Goal: Find contact information: Find contact information

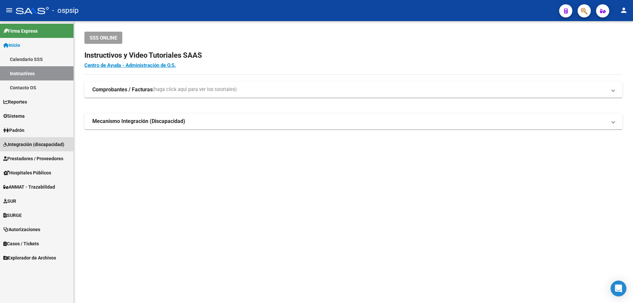
click at [22, 140] on link "Integración (discapacidad)" at bounding box center [37, 144] width 74 height 14
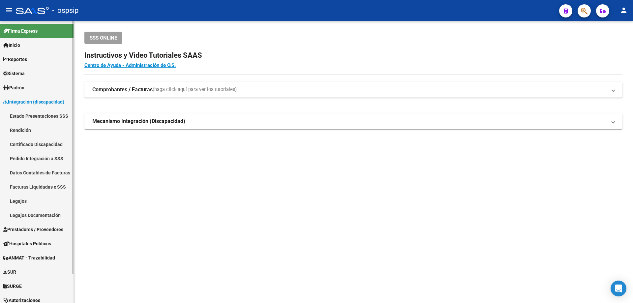
click at [20, 202] on link "Legajos" at bounding box center [37, 201] width 74 height 14
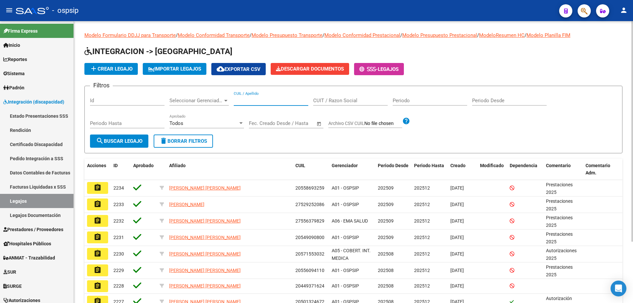
paste input "20946837920"
type input "20946837920"
click at [135, 138] on span "search Buscar Legajo" at bounding box center [119, 141] width 46 height 6
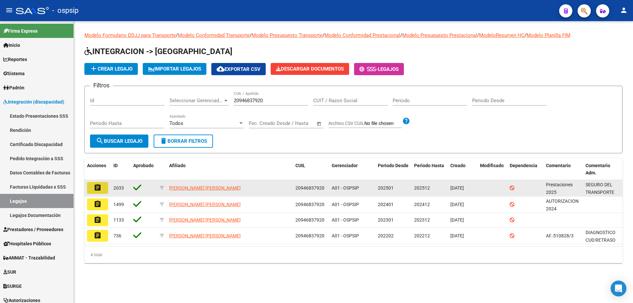
click at [99, 191] on mat-icon "assignment" at bounding box center [98, 188] width 8 height 8
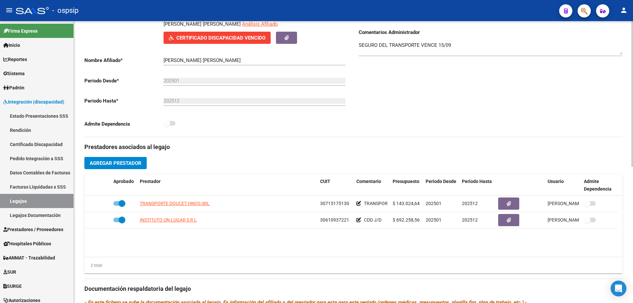
scroll to position [132, 0]
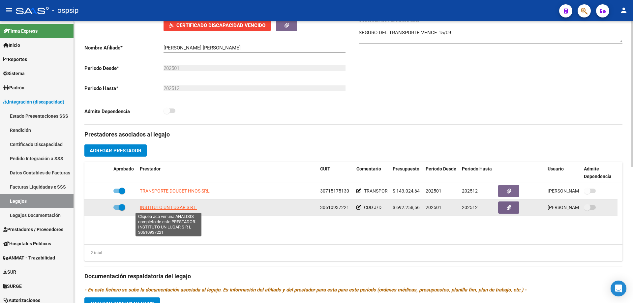
click at [188, 210] on span "INSTITUTO UN LUGAR S R L" at bounding box center [168, 207] width 57 height 5
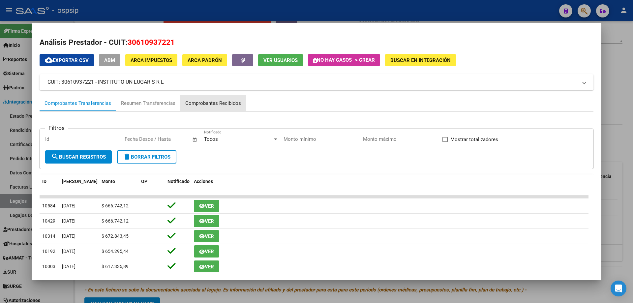
click at [231, 103] on div "Comprobantes Recibidos" at bounding box center [213, 104] width 56 height 8
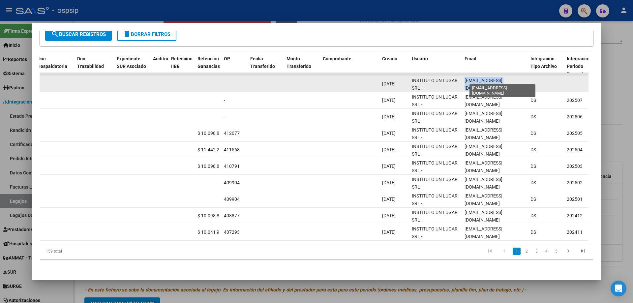
scroll to position [0, 15]
drag, startPoint x: 464, startPoint y: 79, endPoint x: 526, endPoint y: 79, distance: 62.3
click at [526, 79] on datatable-body-cell "[EMAIL_ADDRESS][DOMAIN_NAME]" at bounding box center [495, 84] width 66 height 16
copy span "[EMAIL_ADDRESS][DOMAIN_NAME]"
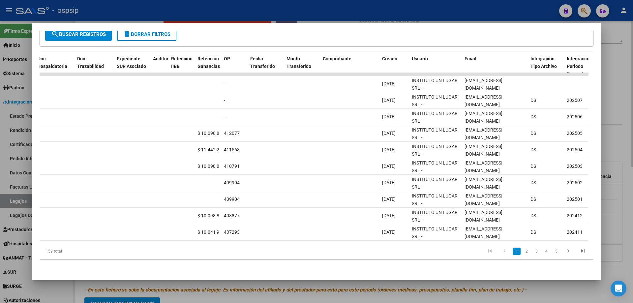
drag, startPoint x: 624, startPoint y: 73, endPoint x: 612, endPoint y: 74, distance: 12.3
click at [622, 73] on div at bounding box center [316, 151] width 633 height 303
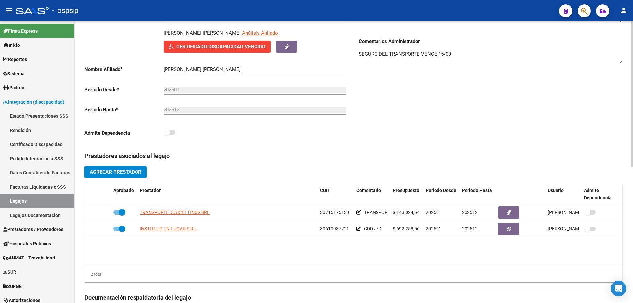
scroll to position [66, 0]
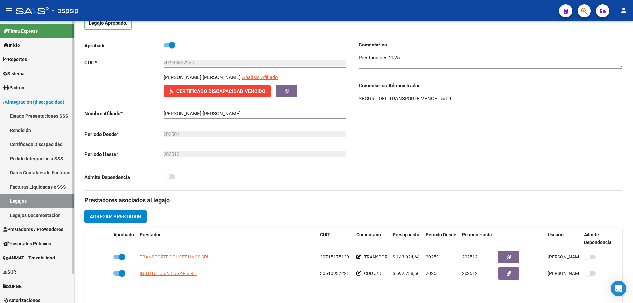
click at [15, 203] on link "Legajos" at bounding box center [37, 201] width 74 height 14
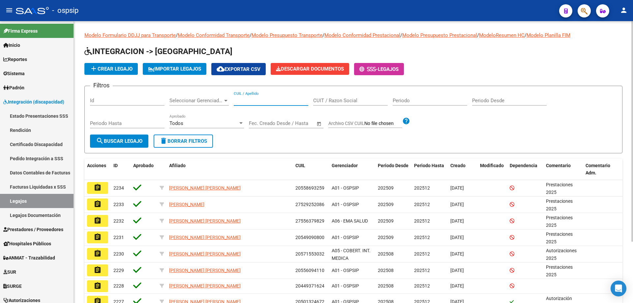
paste input "20472028651"
type input "20472028651"
click at [115, 141] on span "search Buscar Legajo" at bounding box center [119, 141] width 46 height 6
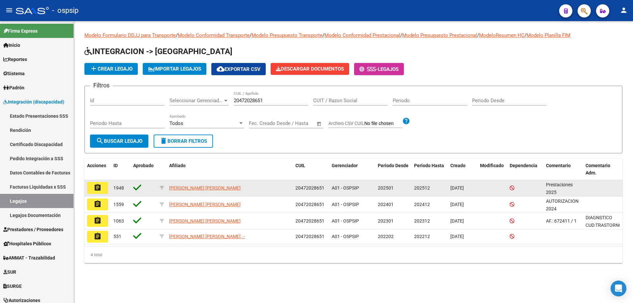
click at [95, 187] on mat-icon "assignment" at bounding box center [98, 188] width 8 height 8
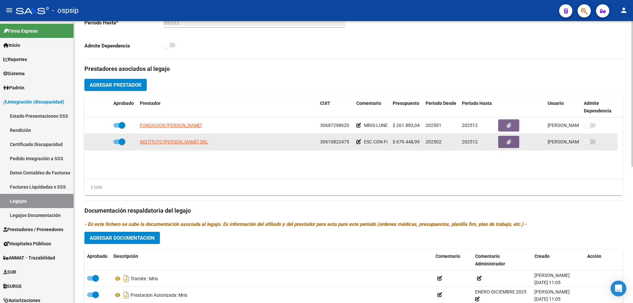
scroll to position [198, 0]
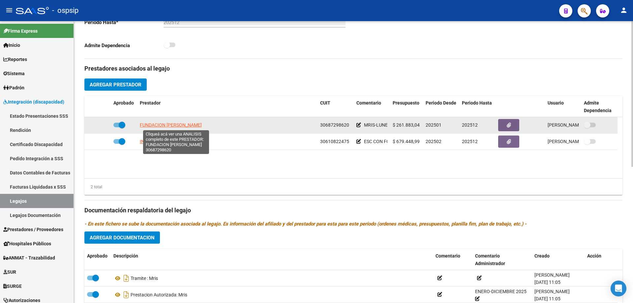
click at [194, 125] on span "FUNDACION [PERSON_NAME]" at bounding box center [171, 124] width 62 height 5
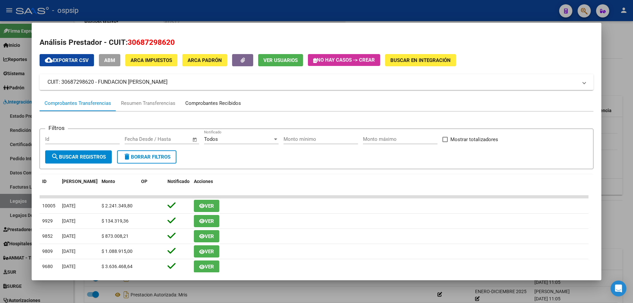
click at [237, 101] on div "Comprobantes Recibidos" at bounding box center [213, 104] width 56 height 8
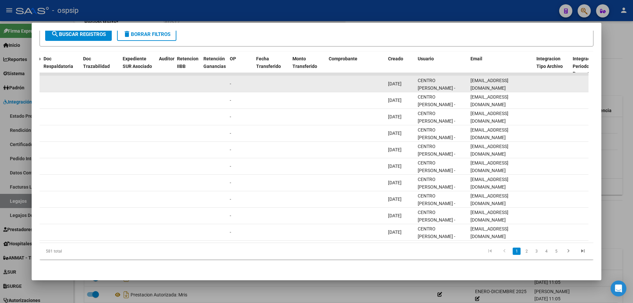
scroll to position [0, 18]
drag, startPoint x: 469, startPoint y: 77, endPoint x: 541, endPoint y: 82, distance: 72.4
click at [541, 82] on div "89013 A01 - OSPSIP Integración - Discapacidad Factura C: 4 - 35279 $ 261.883,04…" at bounding box center [346, 84] width 1424 height 16
copy div "[EMAIL_ADDRESS][DOMAIN_NAME]"
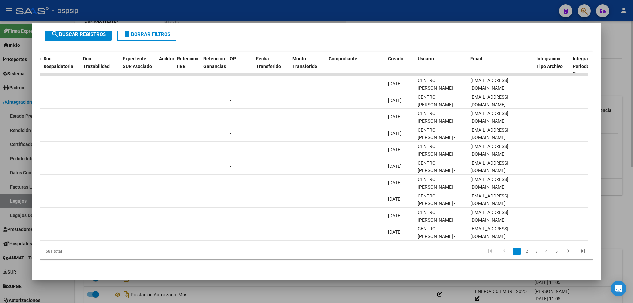
click at [619, 129] on div at bounding box center [316, 151] width 633 height 303
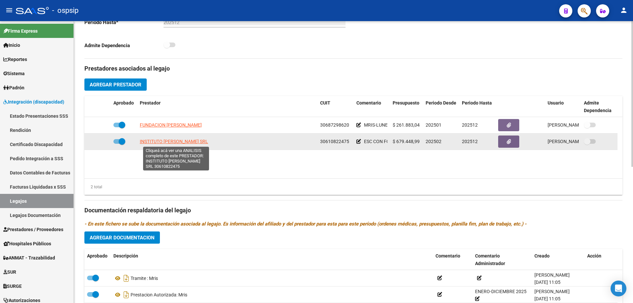
click at [181, 143] on span "INSTITUTO [PERSON_NAME] SRL" at bounding box center [174, 141] width 68 height 5
type textarea "30610822475"
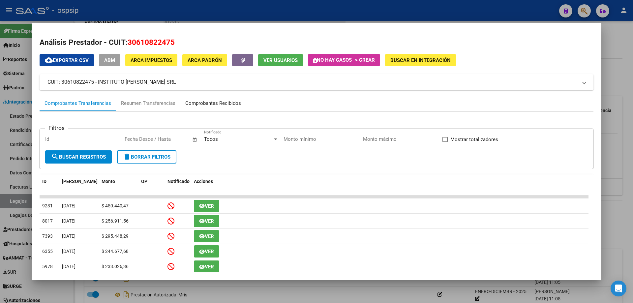
click at [234, 103] on div "Comprobantes Recibidos" at bounding box center [213, 104] width 56 height 8
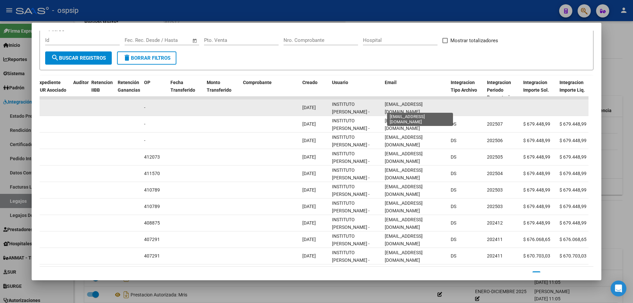
scroll to position [0, 10]
drag, startPoint x: 384, startPoint y: 107, endPoint x: 457, endPoint y: 109, distance: 73.5
click at [457, 109] on div "89426 Integración - Discapacidad Factura C: 3 - 14245 $ 679.448,99 [DATE] [DATE…" at bounding box center [260, 108] width 1424 height 16
copy div "[EMAIL_ADDRESS][DOMAIN_NAME]"
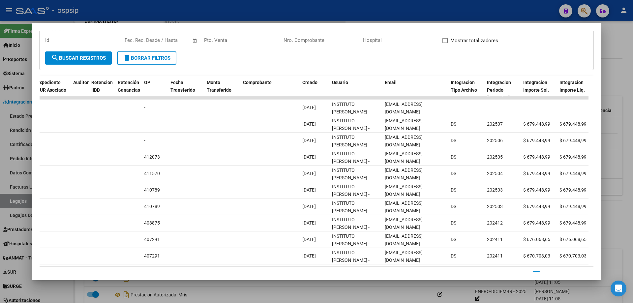
drag, startPoint x: 629, startPoint y: 168, endPoint x: 524, endPoint y: 197, distance: 108.8
click at [630, 168] on div at bounding box center [316, 151] width 633 height 303
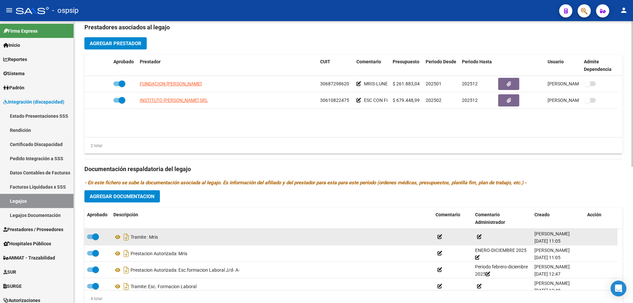
scroll to position [264, 0]
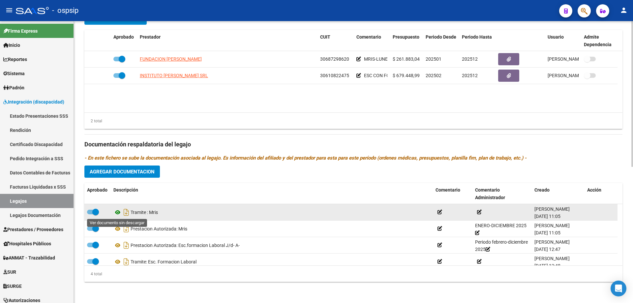
click at [119, 214] on icon at bounding box center [117, 212] width 9 height 8
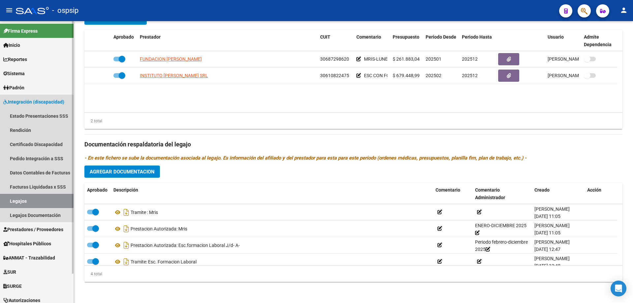
click at [42, 195] on link "Legajos" at bounding box center [37, 201] width 74 height 14
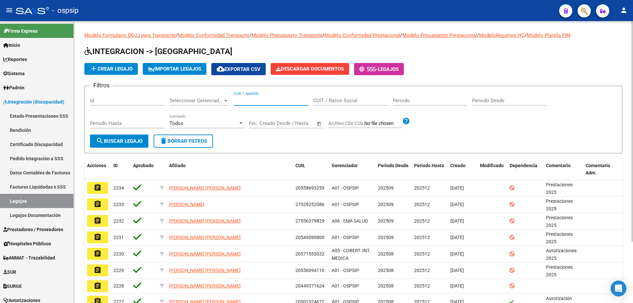
paste input "27511263463"
type input "27511263463"
click at [113, 138] on span "search Buscar Legajo" at bounding box center [119, 141] width 46 height 6
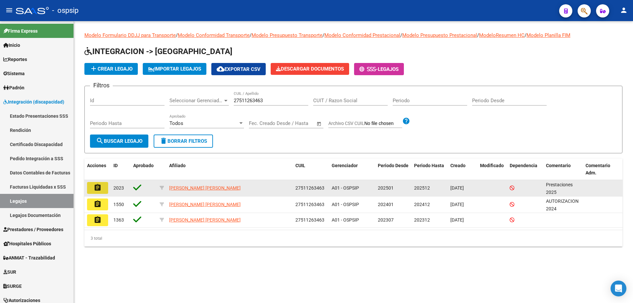
click at [97, 186] on mat-icon "assignment" at bounding box center [98, 188] width 8 height 8
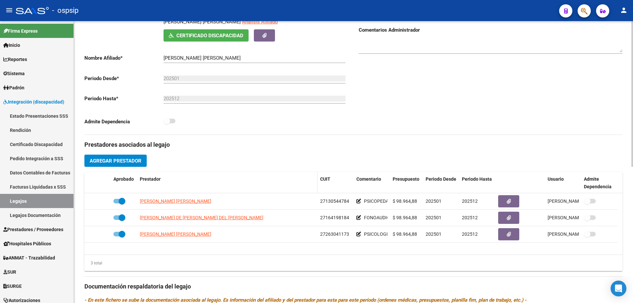
scroll to position [132, 0]
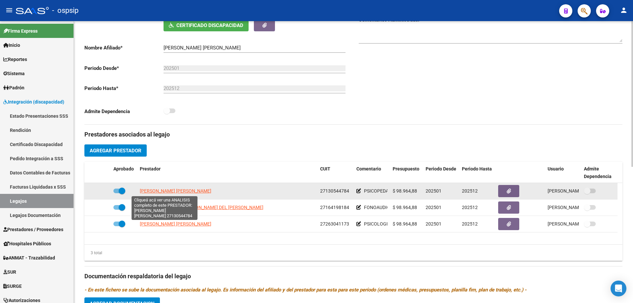
click at [164, 192] on span "[PERSON_NAME] [PERSON_NAME]" at bounding box center [176, 190] width 72 height 5
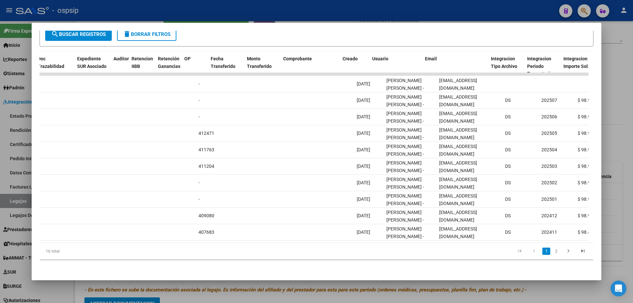
scroll to position [0, 454]
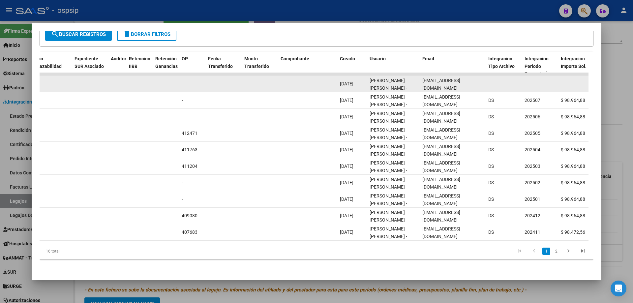
drag, startPoint x: 474, startPoint y: 78, endPoint x: 418, endPoint y: 77, distance: 55.7
click at [418, 77] on div "89286 Integración - Discapacidad Factura C: 2 - 307 $ 98.964,88 [DATE] [DATE] -…" at bounding box center [298, 84] width 1424 height 16
click at [478, 80] on div "[EMAIL_ADDRESS][DOMAIN_NAME]" at bounding box center [452, 84] width 61 height 14
drag, startPoint x: 473, startPoint y: 79, endPoint x: 422, endPoint y: 83, distance: 50.9
click at [422, 83] on datatable-body-cell "[EMAIL_ADDRESS][DOMAIN_NAME]" at bounding box center [453, 84] width 66 height 16
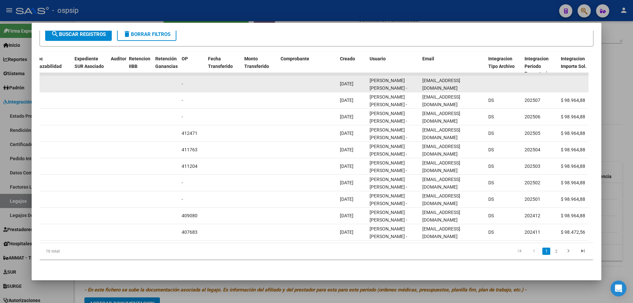
copy span "[EMAIL_ADDRESS][DOMAIN_NAME]"
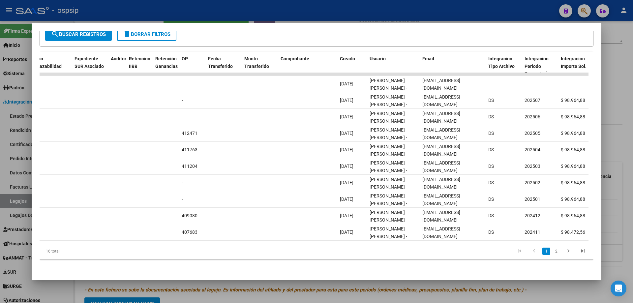
click at [617, 76] on div at bounding box center [316, 151] width 633 height 303
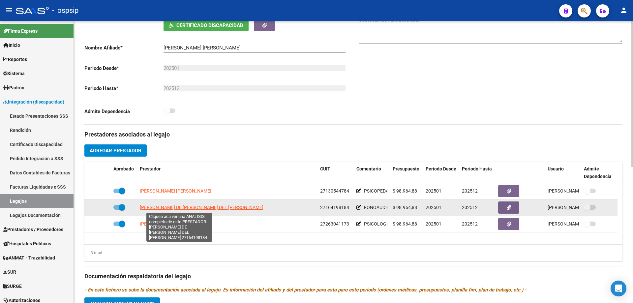
click at [172, 207] on span "[PERSON_NAME] DE [PERSON_NAME] DEL [PERSON_NAME]" at bounding box center [202, 207] width 124 height 5
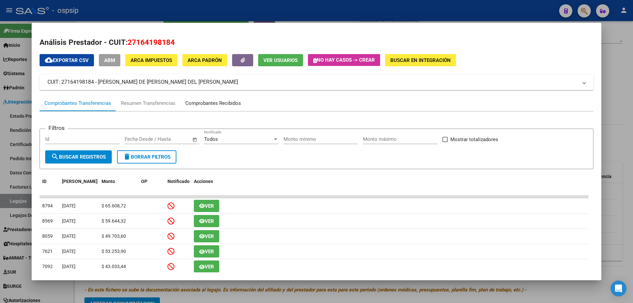
click at [212, 102] on div "Comprobantes Recibidos" at bounding box center [213, 104] width 56 height 8
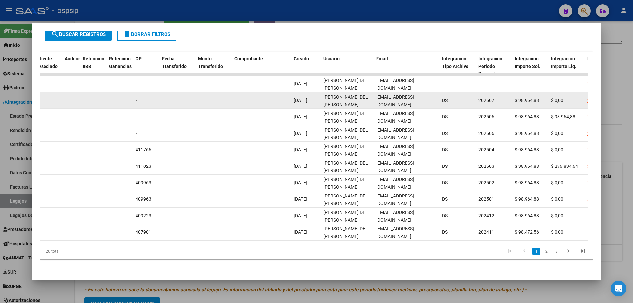
scroll to position [0, 1]
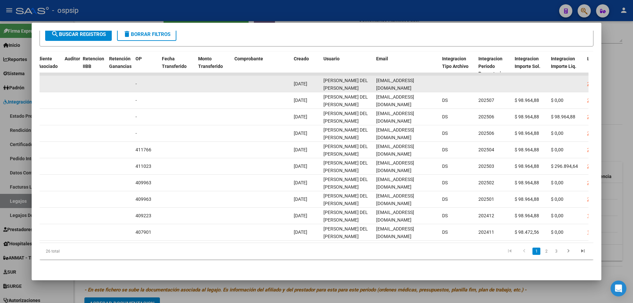
drag, startPoint x: 376, startPoint y: 79, endPoint x: 447, endPoint y: 80, distance: 71.2
click at [447, 80] on div "88975 Integración - Discapacidad Factura B: 5 - 514 $ 98.964,88 [DATE] [DATE] -…" at bounding box center [252, 84] width 1424 height 16
copy div "[EMAIL_ADDRESS][DOMAIN_NAME]"
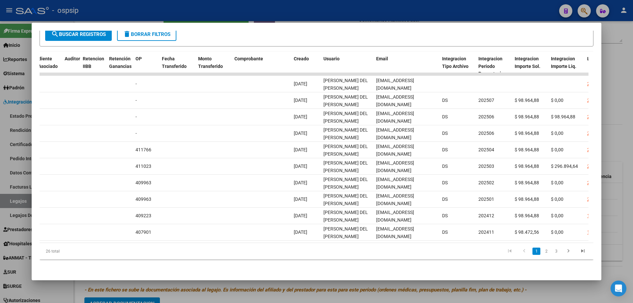
drag, startPoint x: 627, startPoint y: 81, endPoint x: 623, endPoint y: 84, distance: 4.9
click at [626, 81] on div at bounding box center [316, 151] width 633 height 303
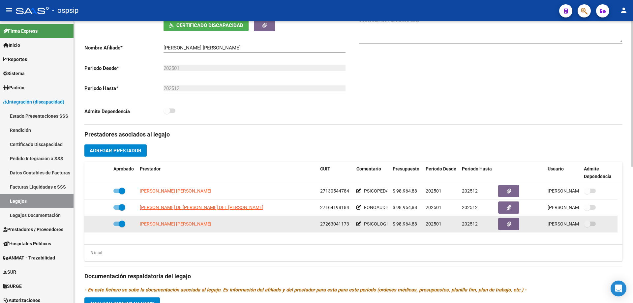
click at [179, 228] on datatable-body-cell "[PERSON_NAME] [PERSON_NAME]" at bounding box center [227, 224] width 180 height 16
click at [182, 226] on span "[PERSON_NAME] [PERSON_NAME]" at bounding box center [176, 223] width 72 height 5
type textarea "27263041173"
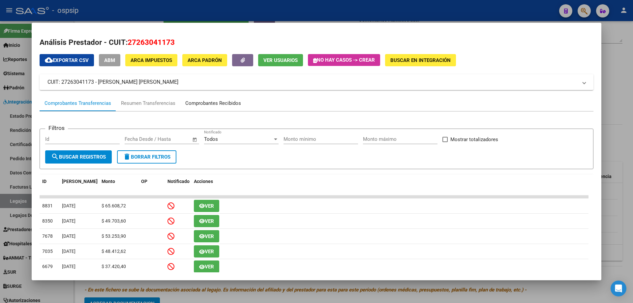
click at [229, 101] on div "Comprobantes Recibidos" at bounding box center [213, 104] width 56 height 8
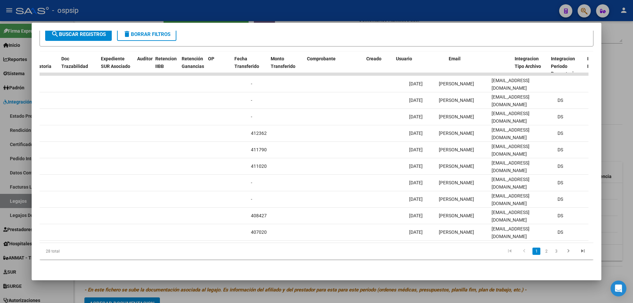
scroll to position [0, 435]
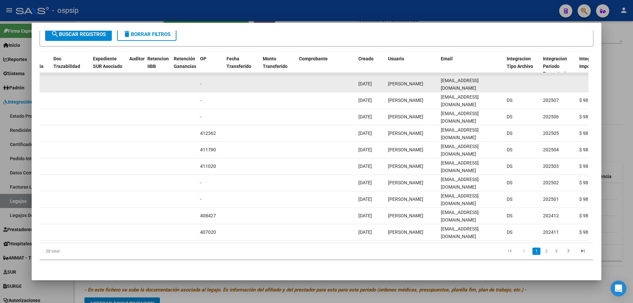
drag, startPoint x: 440, startPoint y: 78, endPoint x: 487, endPoint y: 74, distance: 47.6
click at [505, 76] on div "88641 Integración - Discapacidad Factura C: 1 - 644 $ 98.964,88 [DATE] [DATE] -…" at bounding box center [316, 84] width 1424 height 16
copy div "[EMAIL_ADDRESS][DOMAIN_NAME]"
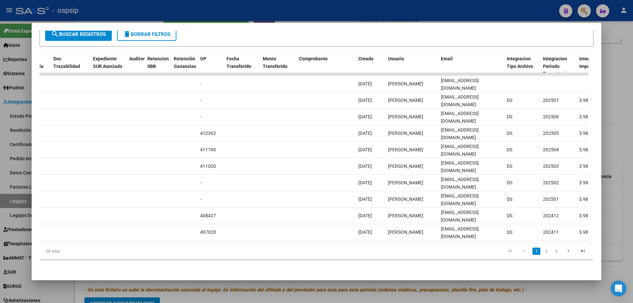
click at [606, 84] on div at bounding box center [316, 151] width 633 height 303
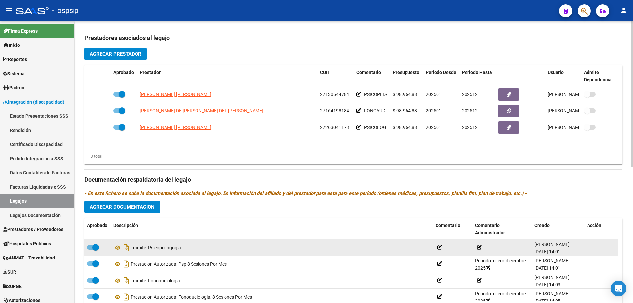
scroll to position [231, 0]
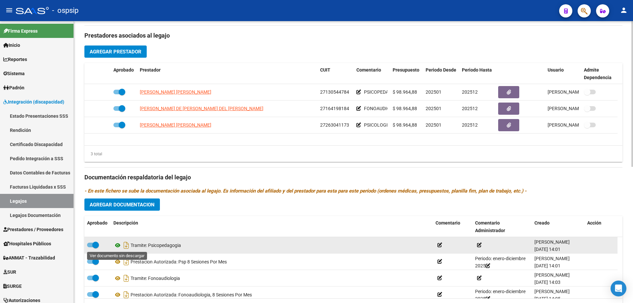
click at [117, 245] on icon at bounding box center [117, 245] width 9 height 8
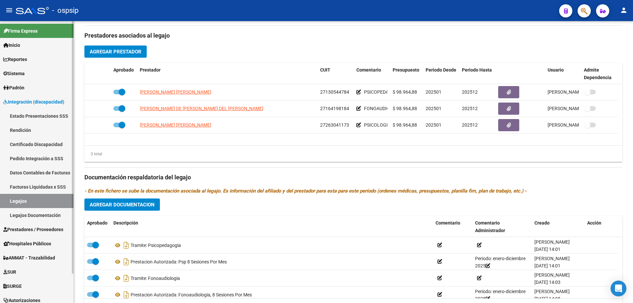
click at [27, 199] on link "Legajos" at bounding box center [37, 201] width 74 height 14
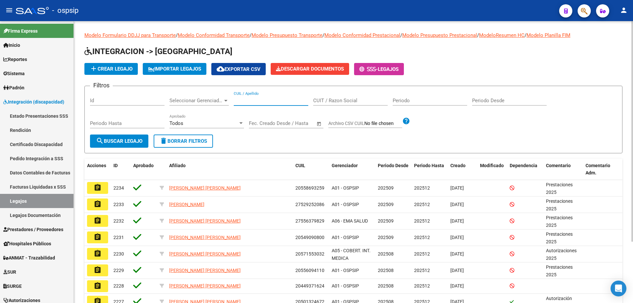
paste input "20543882683"
type input "20543882683"
click at [140, 144] on button "search Buscar Legajo" at bounding box center [119, 140] width 58 height 13
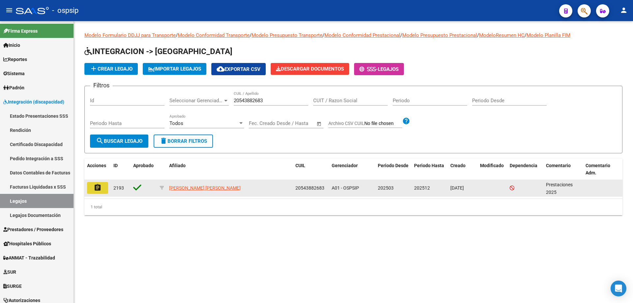
click at [98, 189] on mat-icon "assignment" at bounding box center [98, 188] width 8 height 8
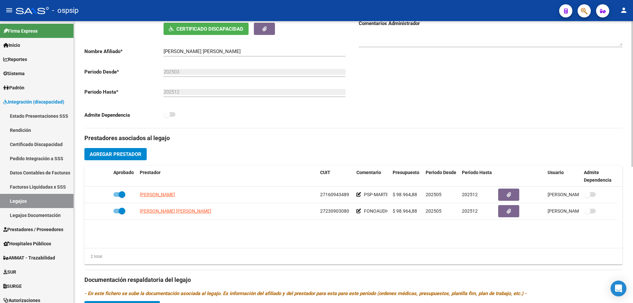
scroll to position [132, 0]
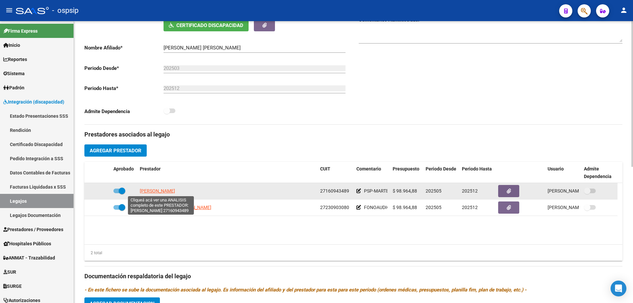
click at [172, 191] on span "[PERSON_NAME]" at bounding box center [157, 190] width 35 height 5
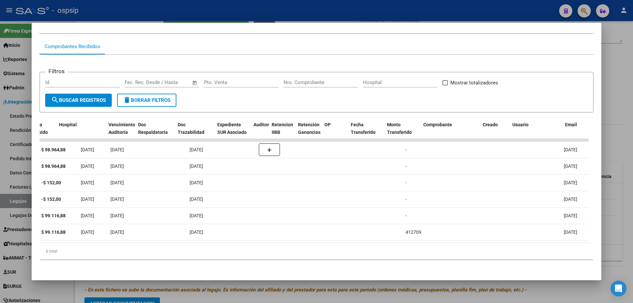
scroll to position [0, 583]
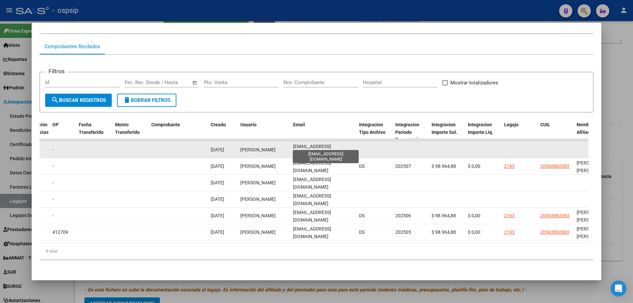
drag, startPoint x: 357, startPoint y: 143, endPoint x: 288, endPoint y: 142, distance: 68.9
click at [288, 142] on div "89490 Prestaciones Propias Factura C: 2 - 73 $ 98.964,88 [DATE] [DATE] [DATE] -…" at bounding box center [168, 150] width 1424 height 16
drag, startPoint x: 293, startPoint y: 144, endPoint x: 373, endPoint y: 144, distance: 80.1
click at [373, 144] on div "89490 Prestaciones Propias Factura C: 2 - 73 $ 98.964,88 [DATE] [DATE] [DATE] -…" at bounding box center [168, 150] width 1424 height 16
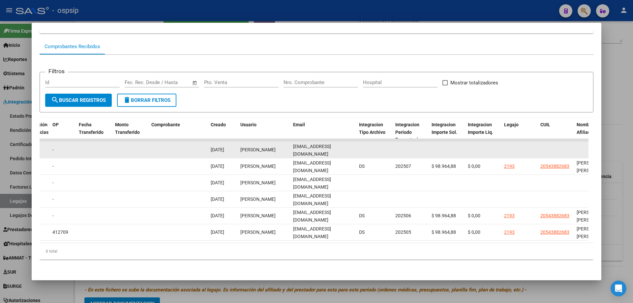
copy div "[EMAIL_ADDRESS][DOMAIN_NAME]"
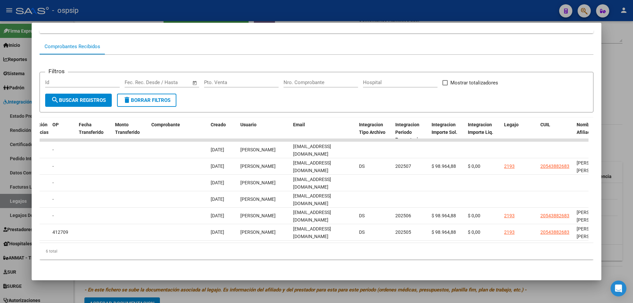
click at [621, 104] on div at bounding box center [316, 151] width 633 height 303
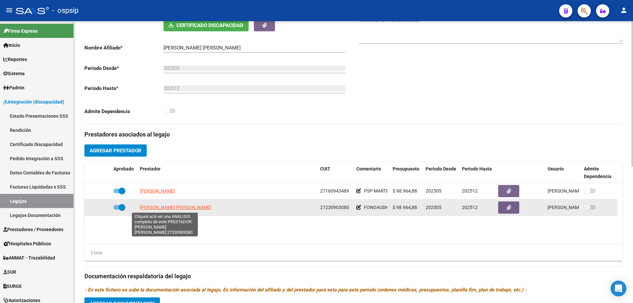
click at [172, 205] on span "[PERSON_NAME] [PERSON_NAME]" at bounding box center [176, 207] width 72 height 5
type textarea "27230903080"
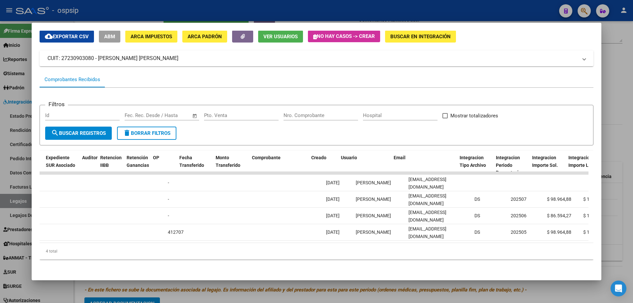
scroll to position [0, 483]
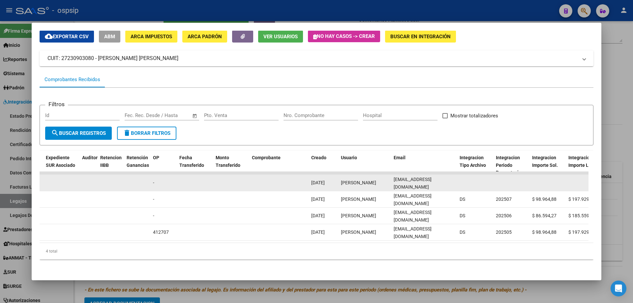
drag, startPoint x: 394, startPoint y: 177, endPoint x: 458, endPoint y: 183, distance: 64.2
click at [458, 183] on div "89685 Integración - Discapacidad Factura C: 3 - 707 $ 111.335,49 [DATE] [DATE] …" at bounding box center [269, 183] width 1424 height 16
copy div "[EMAIL_ADDRESS][DOMAIN_NAME]"
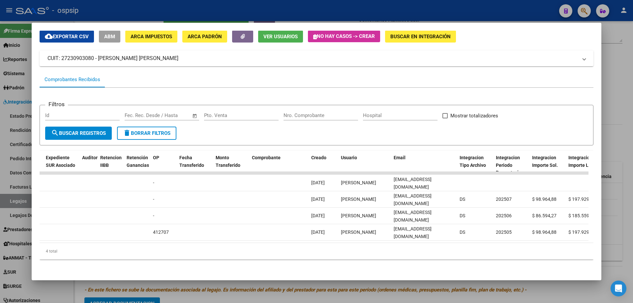
click at [610, 91] on div at bounding box center [316, 151] width 633 height 303
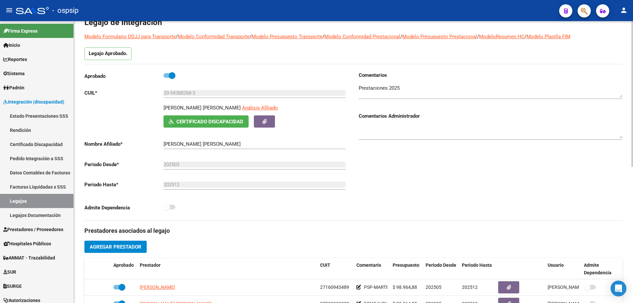
scroll to position [33, 0]
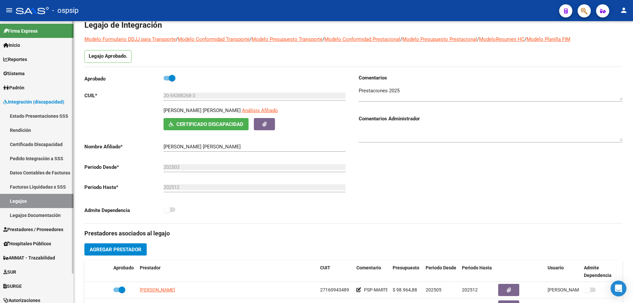
click at [31, 198] on link "Legajos" at bounding box center [37, 201] width 74 height 14
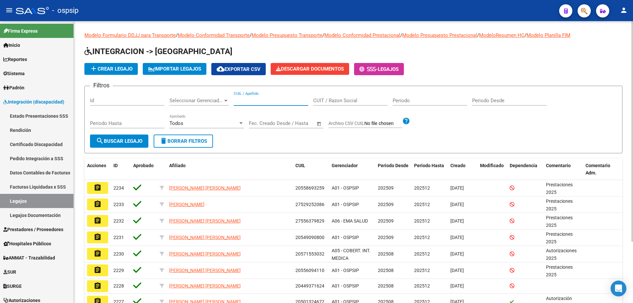
paste input "27523665478"
type input "27523665478"
click at [111, 140] on span "search Buscar Legajo" at bounding box center [119, 141] width 46 height 6
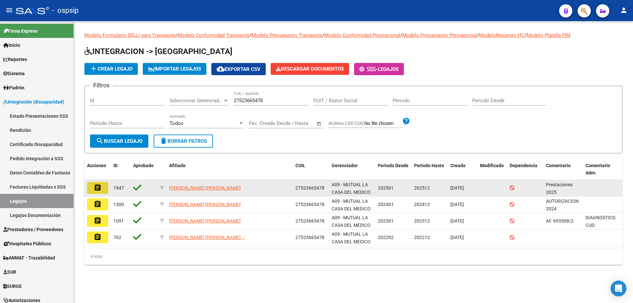
click at [99, 191] on mat-icon "assignment" at bounding box center [98, 188] width 8 height 8
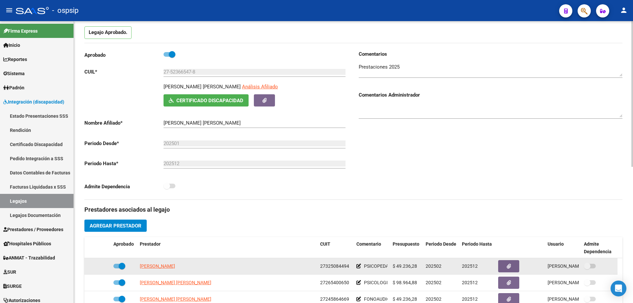
scroll to position [33, 0]
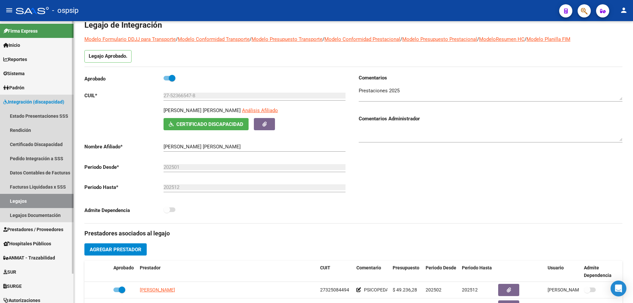
click at [10, 201] on link "Legajos" at bounding box center [37, 201] width 74 height 14
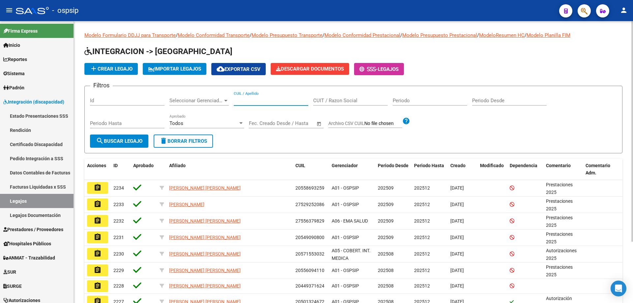
paste input "27523665478"
type input "27523665478"
click at [119, 142] on span "search Buscar Legajo" at bounding box center [119, 141] width 46 height 6
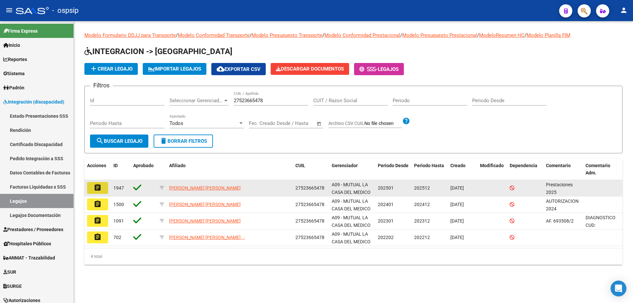
click at [102, 190] on button "assignment" at bounding box center [97, 188] width 21 height 12
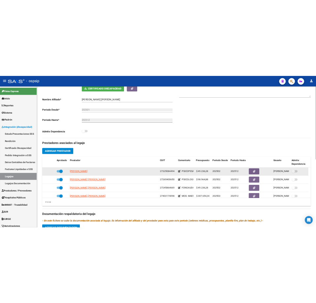
scroll to position [7, 0]
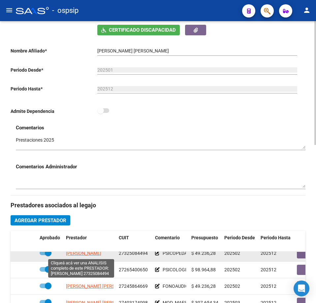
click at [89, 255] on span "[PERSON_NAME]" at bounding box center [83, 252] width 35 height 5
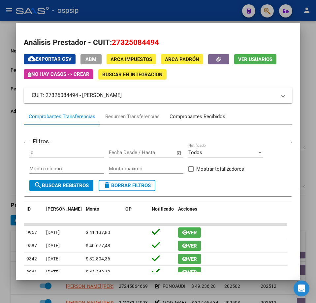
click at [195, 112] on div "Comprobantes Recibidos" at bounding box center [197, 116] width 66 height 16
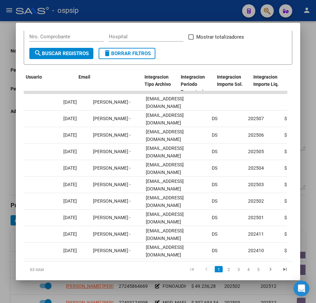
scroll to position [0, 785]
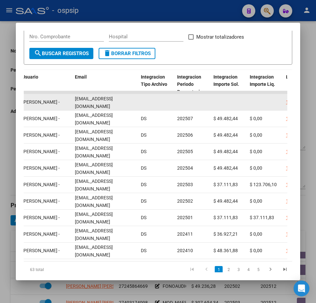
drag, startPoint x: 120, startPoint y: 103, endPoint x: 64, endPoint y: 98, distance: 56.6
copy div "[EMAIL_ADDRESS][DOMAIN_NAME]"
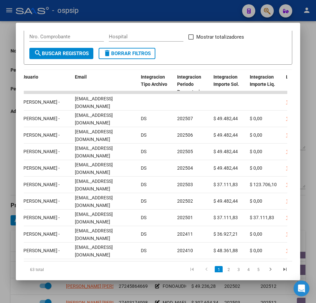
drag, startPoint x: 305, startPoint y: 68, endPoint x: 293, endPoint y: 99, distance: 33.5
click at [305, 68] on div at bounding box center [158, 151] width 316 height 303
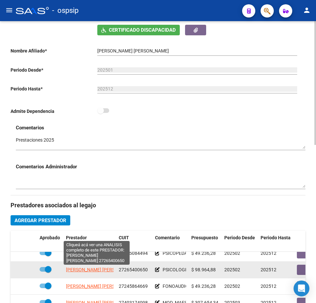
click at [89, 270] on span "[PERSON_NAME] [PERSON_NAME]" at bounding box center [102, 269] width 72 height 5
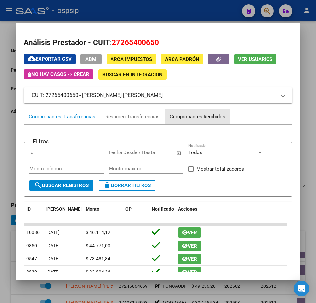
click at [195, 117] on div "Comprobantes Recibidos" at bounding box center [197, 117] width 56 height 8
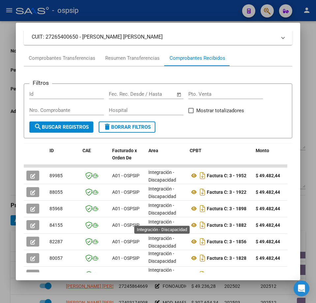
scroll to position [99, 0]
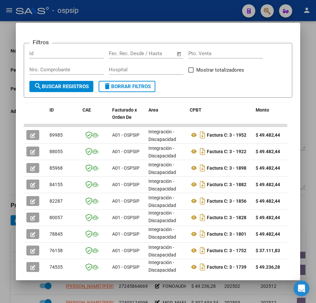
drag, startPoint x: 123, startPoint y: 275, endPoint x: 169, endPoint y: 276, distance: 46.2
click at [157, 276] on mat-dialog-container "Análisis Prestador - CUIT: 27265400650 cloud_download Exportar CSV ABM ARCA Imp…" at bounding box center [158, 151] width 284 height 257
drag, startPoint x: 277, startPoint y: 274, endPoint x: 287, endPoint y: 274, distance: 9.9
click at [277, 274] on mat-dialog-container "Análisis Prestador - CUIT: 27265400650 cloud_download Exportar CSV ABM ARCA Imp…" at bounding box center [158, 151] width 284 height 257
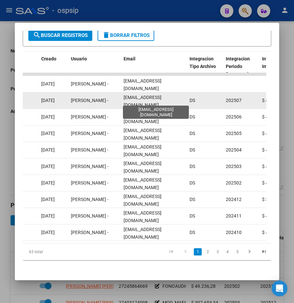
scroll to position [0, 0]
drag, startPoint x: 124, startPoint y: 100, endPoint x: 189, endPoint y: 101, distance: 65.3
copy span "[EMAIL_ADDRESS][DOMAIN_NAME]"
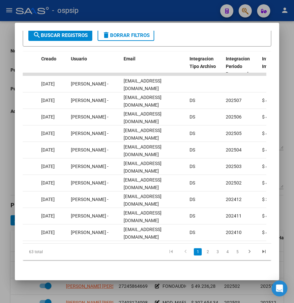
click at [289, 94] on div at bounding box center [147, 151] width 294 height 303
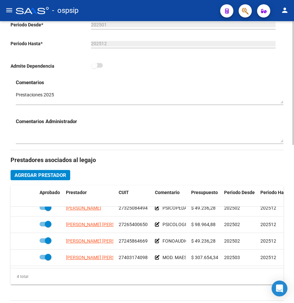
scroll to position [231, 0]
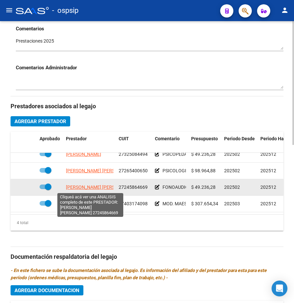
click at [87, 188] on span "[PERSON_NAME] [PERSON_NAME]" at bounding box center [102, 186] width 72 height 5
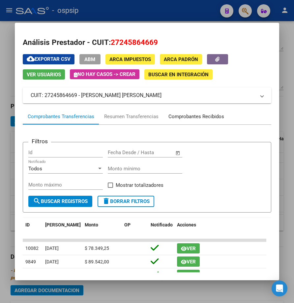
click at [190, 118] on div "Comprobantes Recibidos" at bounding box center [196, 117] width 56 height 8
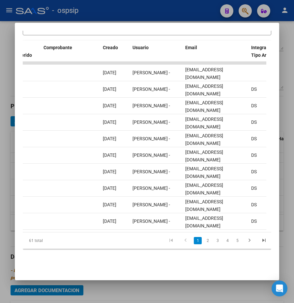
scroll to position [0, 688]
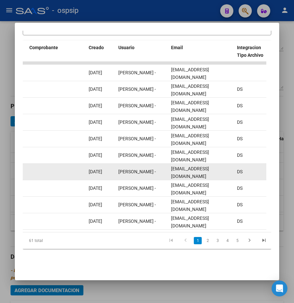
drag, startPoint x: 169, startPoint y: 166, endPoint x: 228, endPoint y: 171, distance: 59.3
click at [228, 171] on datatable-body-cell "[EMAIL_ADDRESS][DOMAIN_NAME]" at bounding box center [201, 171] width 66 height 16
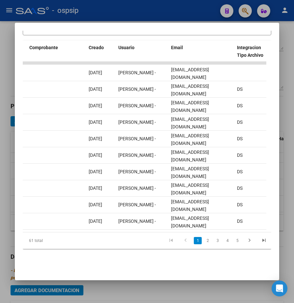
click at [134, 288] on div at bounding box center [147, 151] width 294 height 303
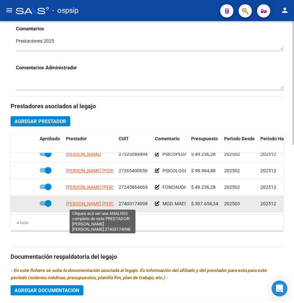
click at [88, 202] on span "[PERSON_NAME] [PERSON_NAME]" at bounding box center [102, 203] width 72 height 5
type textarea "27403174098"
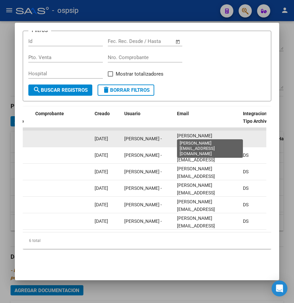
scroll to position [0, 6]
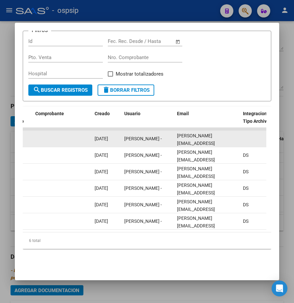
drag, startPoint x: 176, startPoint y: 133, endPoint x: 244, endPoint y: 133, distance: 67.6
click at [244, 133] on div "88784 Integración - Discapacidad Factura C: 1 - 183 $ 307.654,34 [DATE] [DATE] …" at bounding box center [52, 139] width 1424 height 16
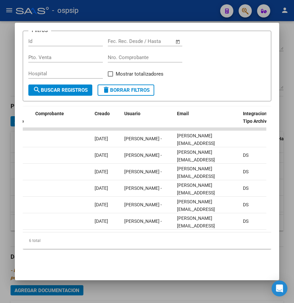
drag, startPoint x: 204, startPoint y: 256, endPoint x: 192, endPoint y: 282, distance: 28.6
click at [204, 256] on div "Filtros Id Fecha inicio – Fecha fin Fec. Rec. Desde / Hasta Pto. Venta Nro. Com…" at bounding box center [147, 139] width 249 height 251
drag, startPoint x: 183, startPoint y: 280, endPoint x: 180, endPoint y: 283, distance: 4.0
click at [182, 280] on div at bounding box center [147, 151] width 294 height 303
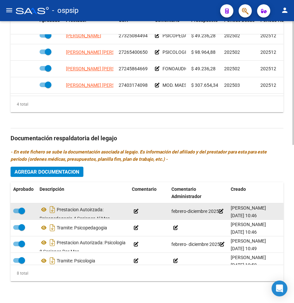
scroll to position [360, 0]
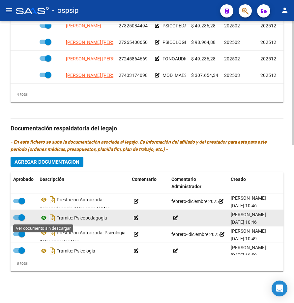
click at [44, 218] on icon at bounding box center [44, 218] width 9 height 8
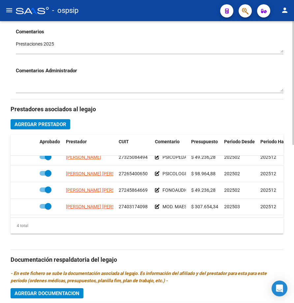
scroll to position [0, 0]
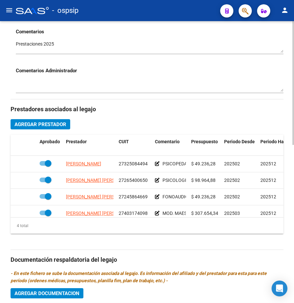
drag, startPoint x: 173, startPoint y: 106, endPoint x: 140, endPoint y: 112, distance: 33.1
click at [173, 106] on h3 "Prestadores asociados al legajo" at bounding box center [147, 108] width 273 height 9
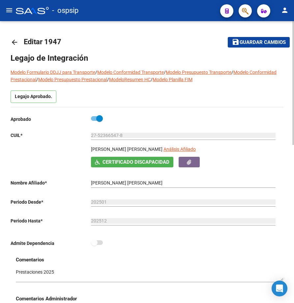
click at [14, 42] on mat-icon "arrow_back" at bounding box center [15, 42] width 8 height 8
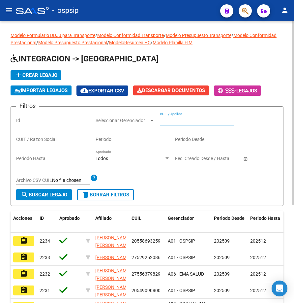
paste input "20462736178"
type input "20462736178"
click at [69, 194] on button "search Buscar Legajo" at bounding box center [44, 194] width 56 height 11
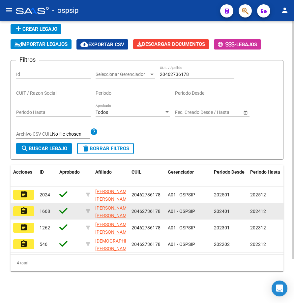
scroll to position [52, 0]
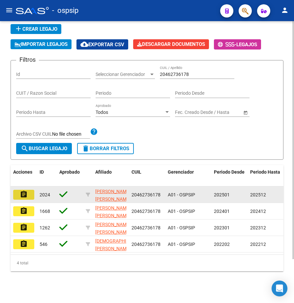
click at [31, 192] on button "assignment" at bounding box center [23, 195] width 21 height 10
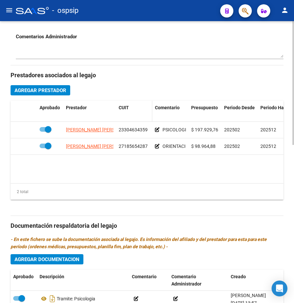
scroll to position [261, 0]
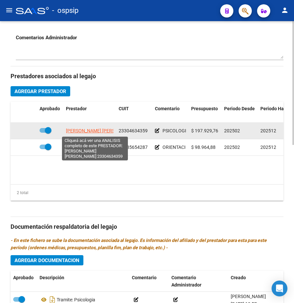
click at [86, 130] on span "[PERSON_NAME] [PERSON_NAME]" at bounding box center [102, 130] width 72 height 5
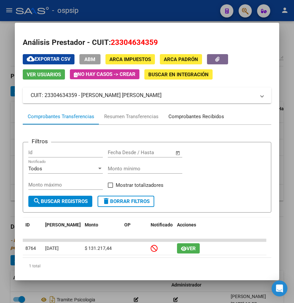
click at [186, 118] on div "Comprobantes Recibidos" at bounding box center [196, 117] width 56 height 8
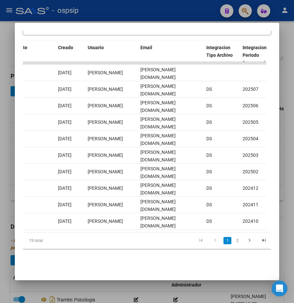
scroll to position [0, 735]
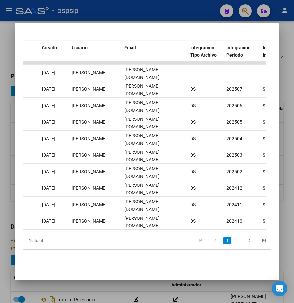
click at [201, 287] on div at bounding box center [147, 151] width 294 height 303
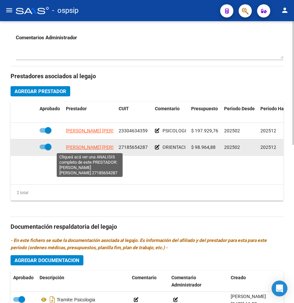
click at [76, 149] on span "[PERSON_NAME] [PERSON_NAME]" at bounding box center [102, 146] width 72 height 5
type textarea "27185654287"
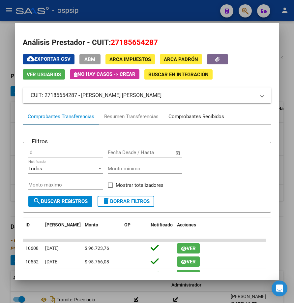
click at [183, 114] on div "Comprobantes Recibidos" at bounding box center [196, 117] width 56 height 8
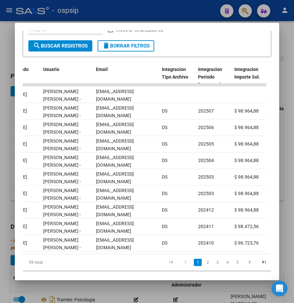
scroll to position [0, 729]
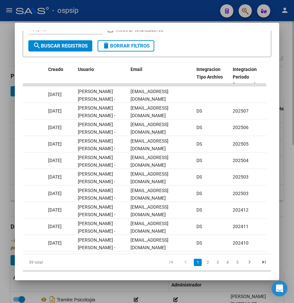
drag, startPoint x: 156, startPoint y: 287, endPoint x: 152, endPoint y: 285, distance: 4.4
click at [156, 287] on div at bounding box center [147, 151] width 294 height 303
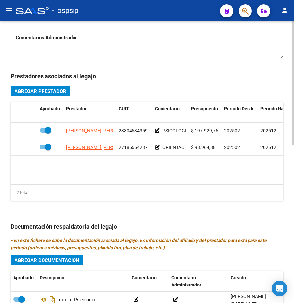
scroll to position [360, 0]
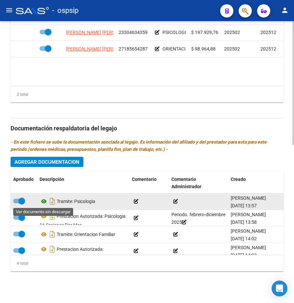
click at [43, 202] on icon at bounding box center [44, 201] width 9 height 8
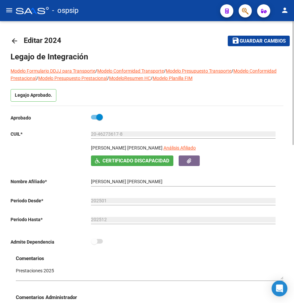
scroll to position [0, 0]
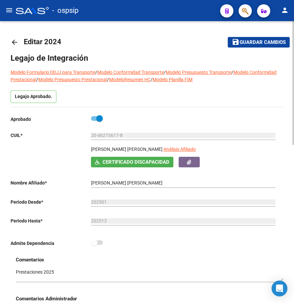
click at [13, 40] on mat-icon "arrow_back" at bounding box center [15, 42] width 8 height 8
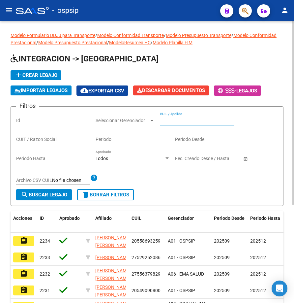
paste input "20545312485"
type input "20545312485"
click at [39, 192] on span "search Buscar Legajo" at bounding box center [44, 195] width 46 height 6
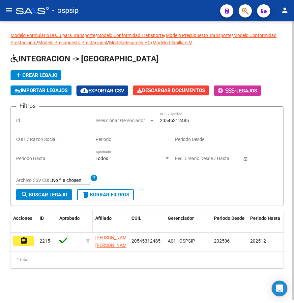
scroll to position [2, 0]
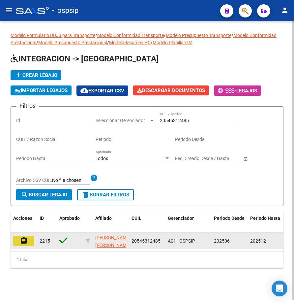
click at [16, 241] on button "assignment" at bounding box center [23, 241] width 21 height 10
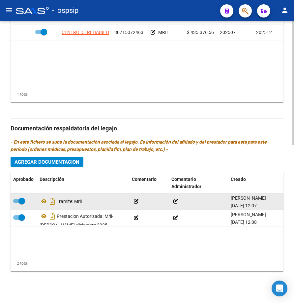
scroll to position [360, 0]
click at [44, 203] on icon at bounding box center [44, 201] width 9 height 8
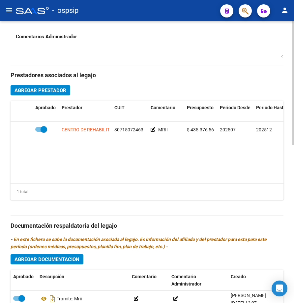
scroll to position [261, 0]
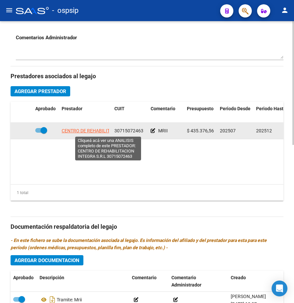
click at [104, 132] on span "CENTRO DE REHABILITACION INTEGRA S.R.L" at bounding box center [109, 130] width 94 height 5
type textarea "30715072463"
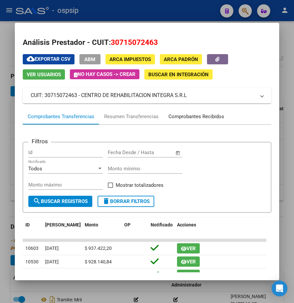
click at [194, 117] on div "Comprobantes Recibidos" at bounding box center [196, 117] width 56 height 8
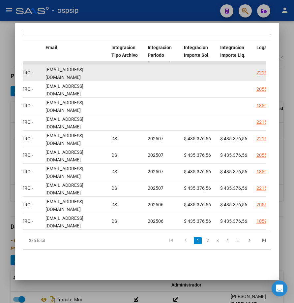
scroll to position [0, 22]
drag, startPoint x: 45, startPoint y: 68, endPoint x: 112, endPoint y: 72, distance: 67.7
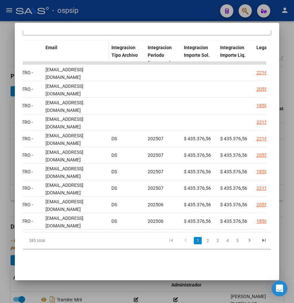
click at [77, 44] on div "Email" at bounding box center [75, 48] width 61 height 8
click at [117, 293] on div at bounding box center [147, 151] width 294 height 303
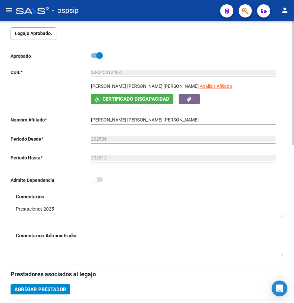
scroll to position [0, 0]
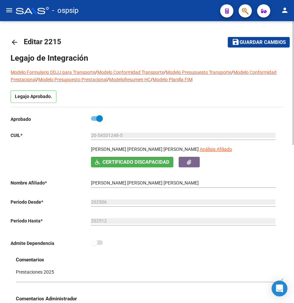
click at [15, 37] on link "arrow_back" at bounding box center [17, 41] width 13 height 15
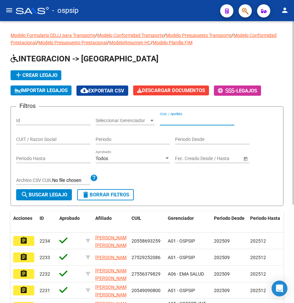
paste input "23493588389"
type input "23493588389"
click at [58, 197] on span "search Buscar Legajo" at bounding box center [44, 195] width 46 height 6
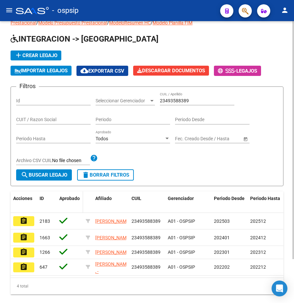
scroll to position [52, 0]
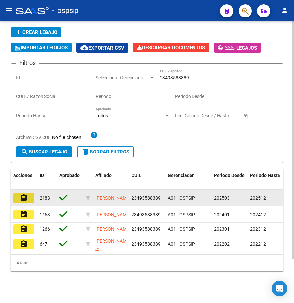
click at [27, 193] on mat-icon "assignment" at bounding box center [24, 197] width 8 height 8
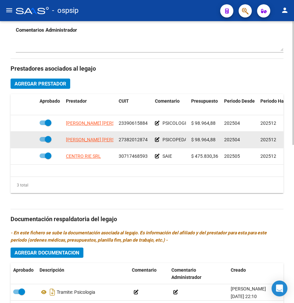
scroll to position [261, 0]
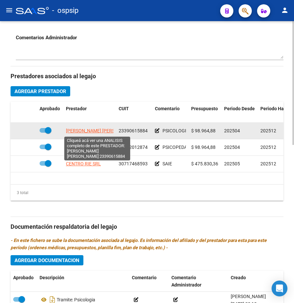
click at [98, 133] on span "[PERSON_NAME] [PERSON_NAME]" at bounding box center [102, 130] width 72 height 5
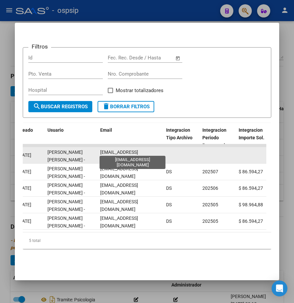
scroll to position [0, 2]
drag, startPoint x: 98, startPoint y: 151, endPoint x: 162, endPoint y: 149, distance: 64.0
click at [162, 149] on datatable-body-cell "[EMAIL_ADDRESS][DOMAIN_NAME]" at bounding box center [131, 155] width 66 height 16
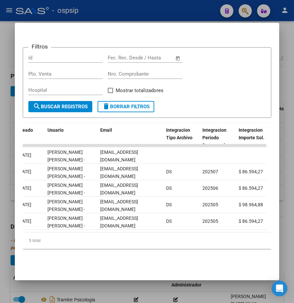
click at [137, 291] on div at bounding box center [147, 151] width 294 height 303
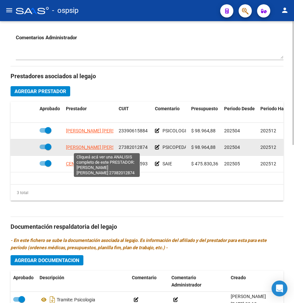
click at [95, 147] on span "[PERSON_NAME] [PERSON_NAME]" at bounding box center [102, 146] width 72 height 5
type textarea "27382012874"
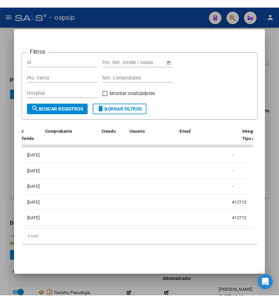
scroll to position [0, 796]
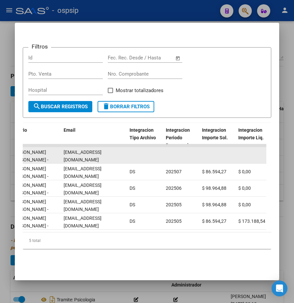
drag, startPoint x: 62, startPoint y: 149, endPoint x: 114, endPoint y: 150, distance: 52.1
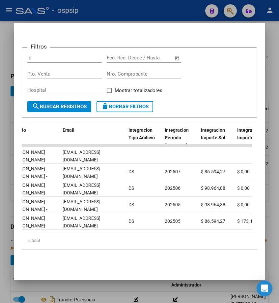
click at [109, 286] on div at bounding box center [139, 151] width 279 height 303
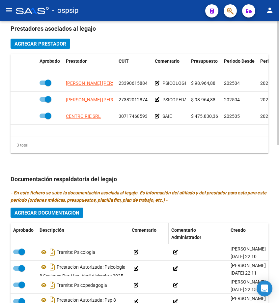
scroll to position [360, 0]
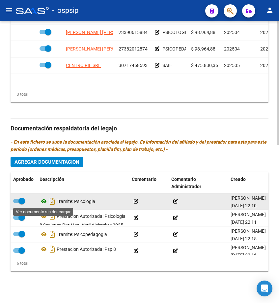
click at [44, 200] on icon at bounding box center [44, 201] width 9 height 8
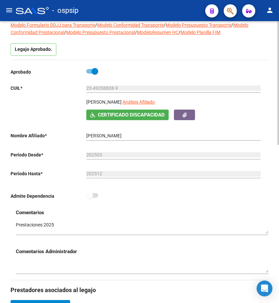
scroll to position [0, 0]
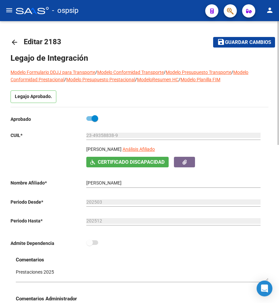
click at [12, 41] on mat-icon "arrow_back" at bounding box center [15, 42] width 8 height 8
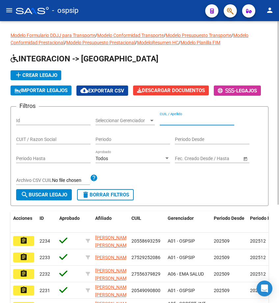
paste input "27481860143"
type input "27481860143"
click at [35, 192] on span "search Buscar Legajo" at bounding box center [44, 195] width 46 height 6
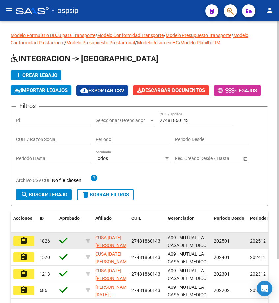
click at [16, 239] on button "assignment" at bounding box center [23, 241] width 21 height 10
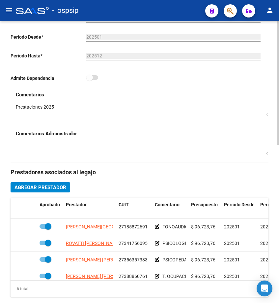
scroll to position [264, 0]
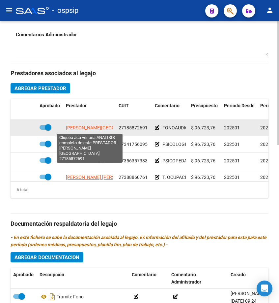
click at [81, 129] on span "[PERSON_NAME][GEOGRAPHIC_DATA]" at bounding box center [106, 127] width 80 height 5
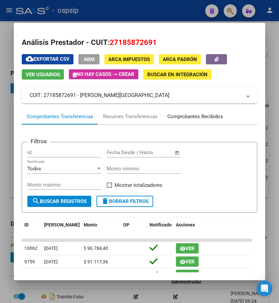
click at [207, 120] on div "Comprobantes Recibidos" at bounding box center [195, 117] width 56 height 8
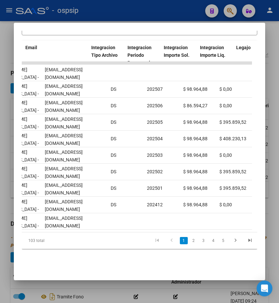
scroll to position [0, 833]
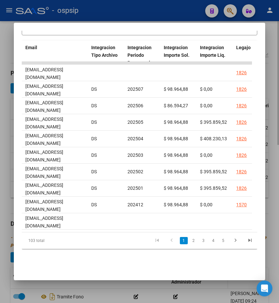
click at [202, 285] on div at bounding box center [139, 151] width 279 height 303
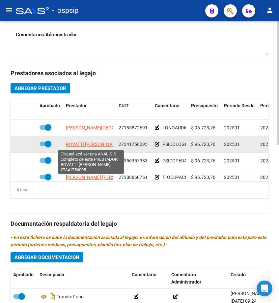
click at [92, 146] on span "ROVATTI [PERSON_NAME]" at bounding box center [93, 143] width 54 height 5
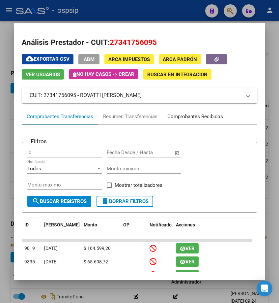
click at [191, 112] on div "Comprobantes Recibidos" at bounding box center [195, 116] width 66 height 16
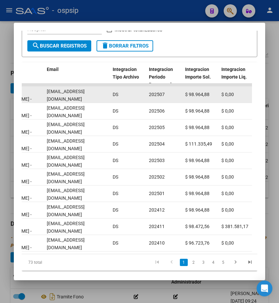
scroll to position [0, 3]
drag, startPoint x: 46, startPoint y: 93, endPoint x: 110, endPoint y: 94, distance: 64.3
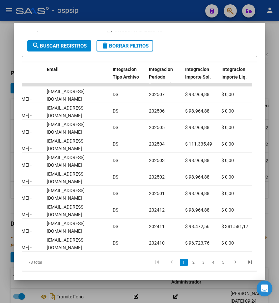
click at [103, 287] on div at bounding box center [139, 151] width 279 height 303
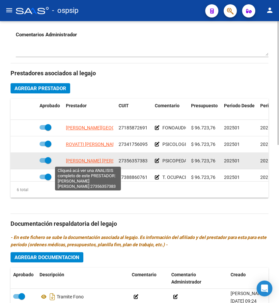
click at [90, 160] on span "[PERSON_NAME] [PERSON_NAME]" at bounding box center [102, 160] width 72 height 5
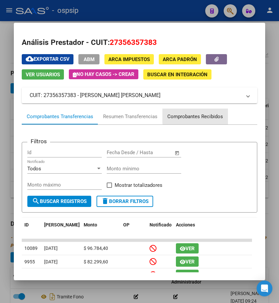
click at [203, 116] on div "Comprobantes Recibidos" at bounding box center [195, 117] width 56 height 8
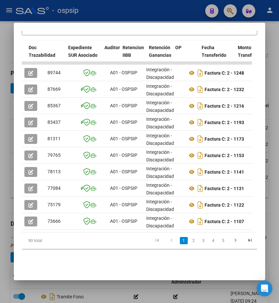
scroll to position [0, 728]
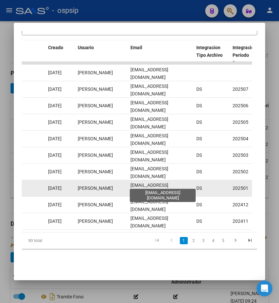
drag, startPoint x: 130, startPoint y: 183, endPoint x: 181, endPoint y: 182, distance: 50.8
click at [181, 182] on datatable-body-cell "[EMAIL_ADDRESS][DOMAIN_NAME]" at bounding box center [161, 188] width 66 height 16
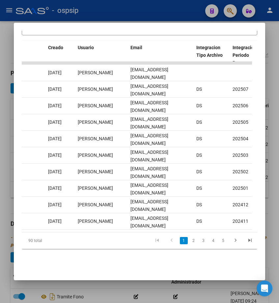
click at [148, 286] on div at bounding box center [139, 151] width 279 height 303
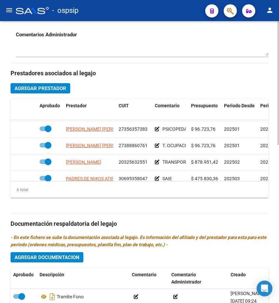
scroll to position [38, 0]
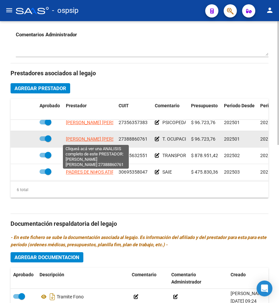
click at [100, 138] on span "[PERSON_NAME] [PERSON_NAME]" at bounding box center [102, 138] width 72 height 5
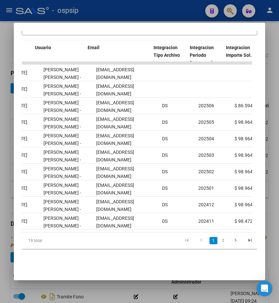
scroll to position [0, 775]
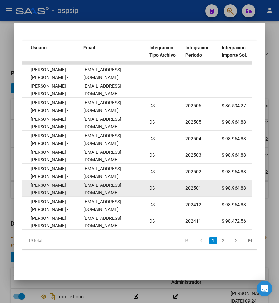
drag, startPoint x: 82, startPoint y: 182, endPoint x: 146, endPoint y: 184, distance: 64.0
click at [146, 184] on datatable-body-cell "[EMAIL_ADDRESS][DOMAIN_NAME]" at bounding box center [114, 188] width 66 height 16
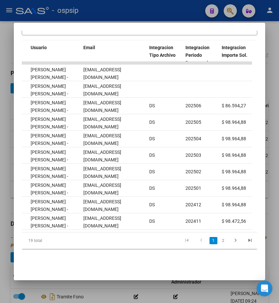
click at [113, 283] on div at bounding box center [139, 151] width 279 height 303
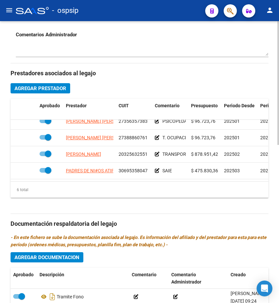
scroll to position [45, 0]
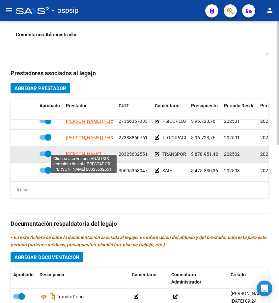
click at [81, 151] on span "[PERSON_NAME]" at bounding box center [83, 153] width 35 height 5
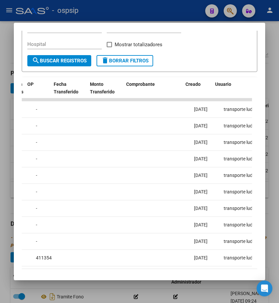
scroll to position [0, 685]
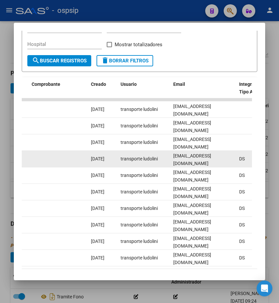
drag, startPoint x: 171, startPoint y: 158, endPoint x: 227, endPoint y: 162, distance: 56.5
click at [227, 162] on datatable-body-cell "[EMAIL_ADDRESS][DOMAIN_NAME]" at bounding box center [204, 159] width 66 height 16
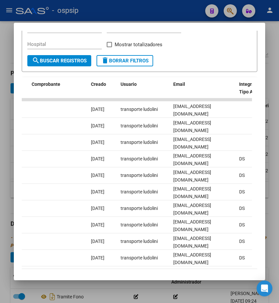
click at [211, 285] on div at bounding box center [139, 151] width 279 height 303
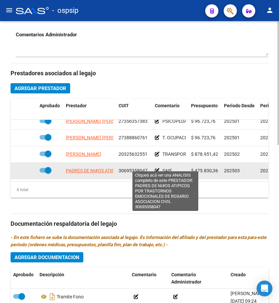
click at [99, 168] on span "PADRES DE NI#OS ATIPICOS POR TRASTORNOS EMOCIONALES [PERSON_NAME] ASOCIACION CI…" at bounding box center [170, 170] width 208 height 5
type textarea "30695358047"
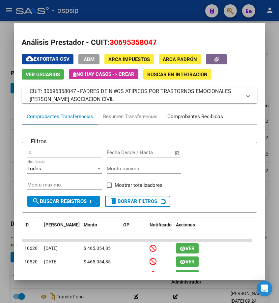
click at [190, 116] on div "Comprobantes Recibidos" at bounding box center [195, 117] width 56 height 8
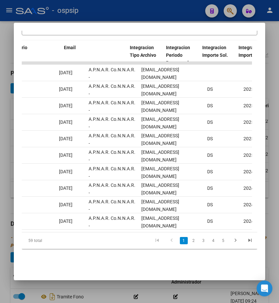
scroll to position [0, 794]
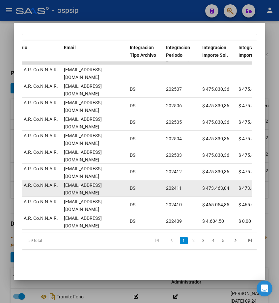
drag, startPoint x: 62, startPoint y: 184, endPoint x: 121, endPoint y: 182, distance: 59.3
click at [121, 182] on datatable-body-cell "[EMAIL_ADDRESS][DOMAIN_NAME]" at bounding box center [94, 188] width 66 height 16
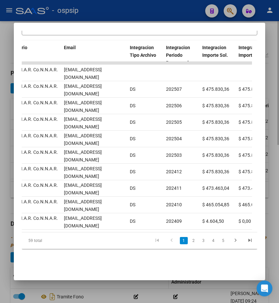
click at [144, 284] on div at bounding box center [139, 151] width 279 height 303
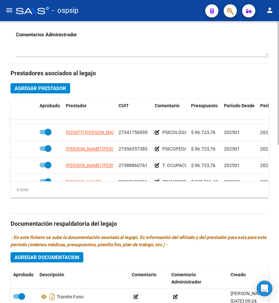
scroll to position [0, 0]
